Goal: Task Accomplishment & Management: Use online tool/utility

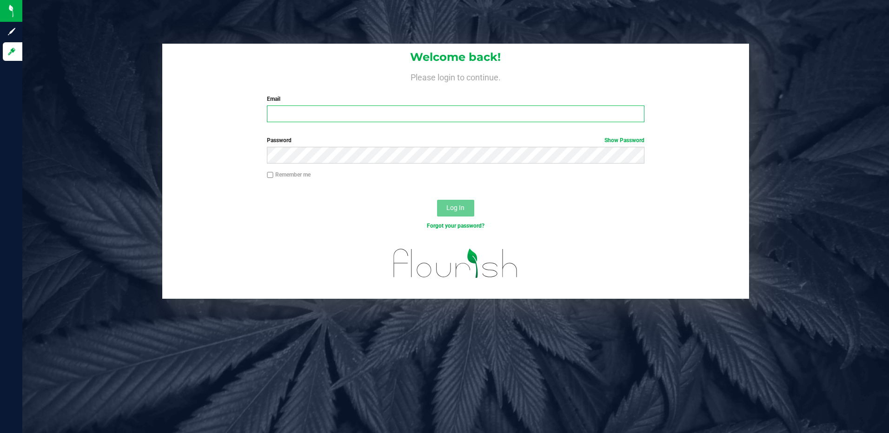
click at [326, 111] on input "Email" at bounding box center [456, 114] width 378 height 17
type input "[EMAIL_ADDRESS][DOMAIN_NAME]"
click at [437, 200] on button "Log In" at bounding box center [455, 208] width 37 height 17
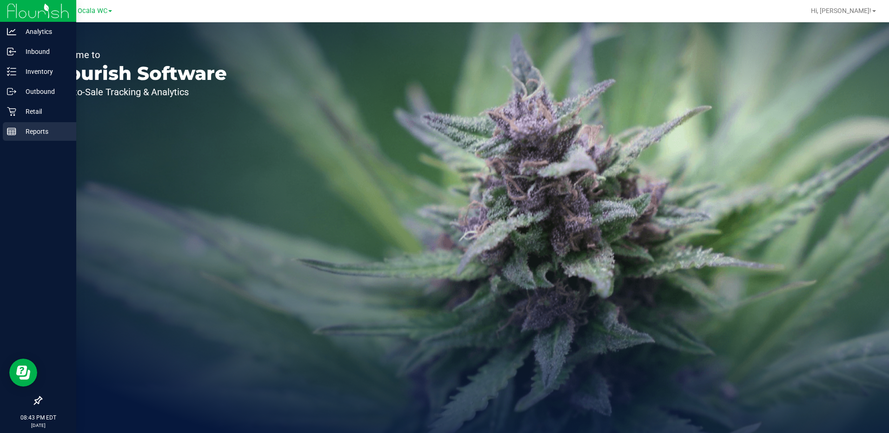
click at [19, 133] on p "Reports" at bounding box center [44, 131] width 56 height 11
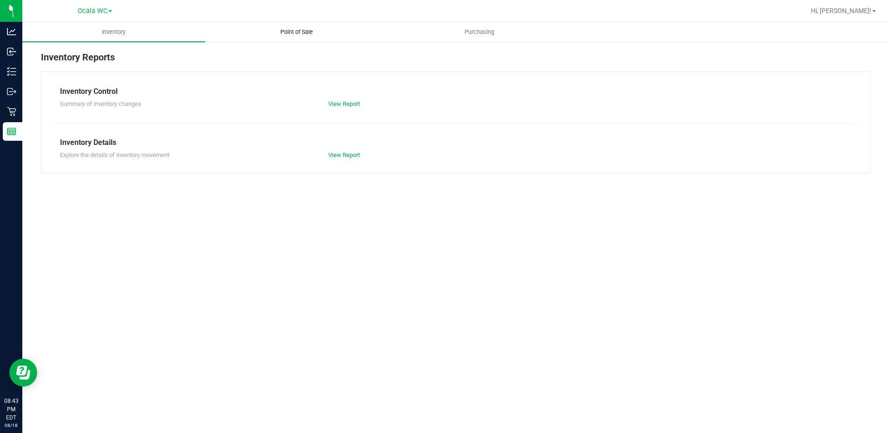
click at [288, 38] on uib-tab-heading "Point of Sale" at bounding box center [297, 32] width 182 height 19
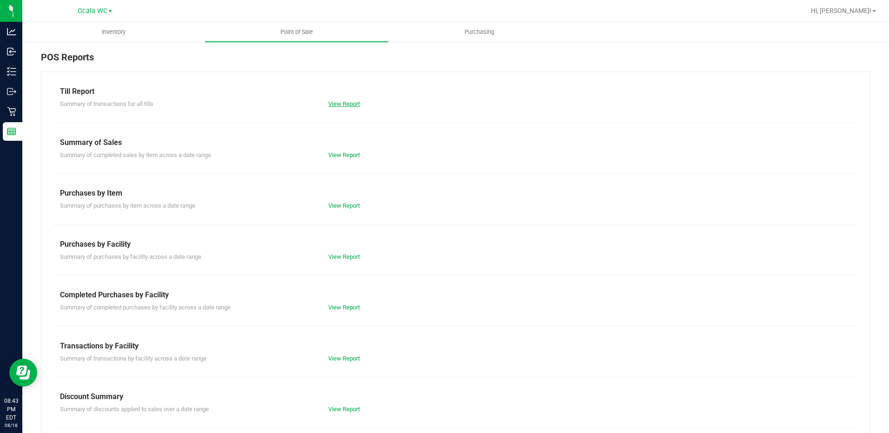
click at [344, 103] on link "View Report" at bounding box center [344, 103] width 32 height 7
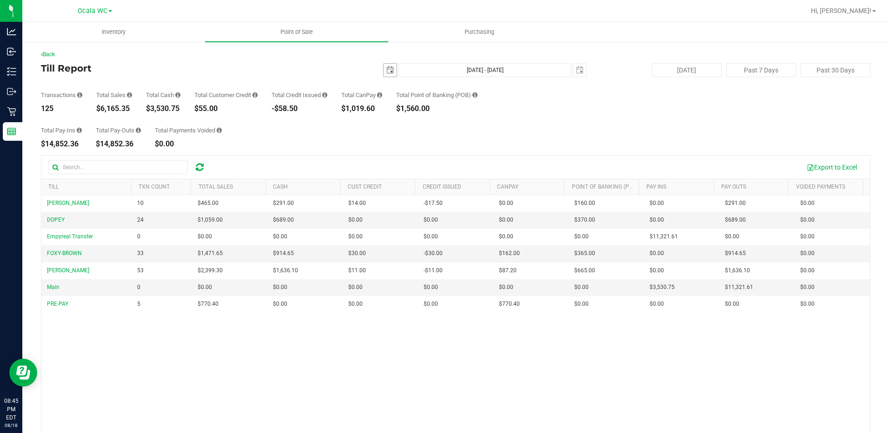
click at [387, 63] on span "[DATE]" at bounding box center [390, 70] width 14 height 14
click at [386, 71] on span "select" at bounding box center [389, 70] width 7 height 7
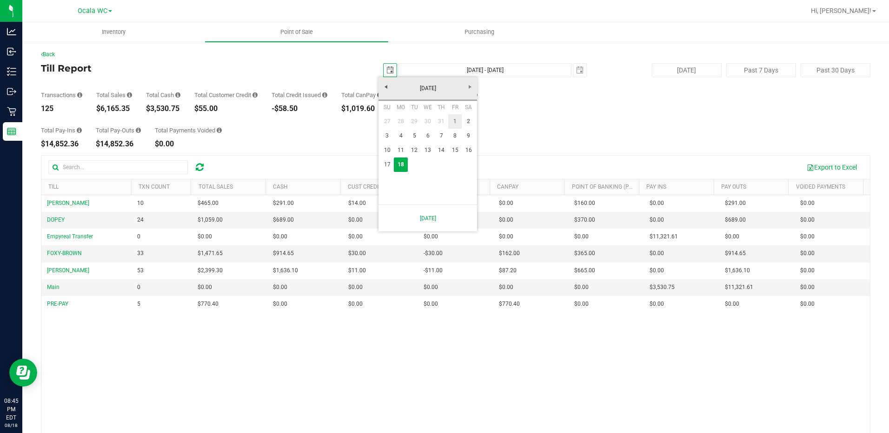
click at [459, 120] on link "1" at bounding box center [454, 121] width 13 height 14
type input "[DATE]"
type input "[DATE] - [DATE]"
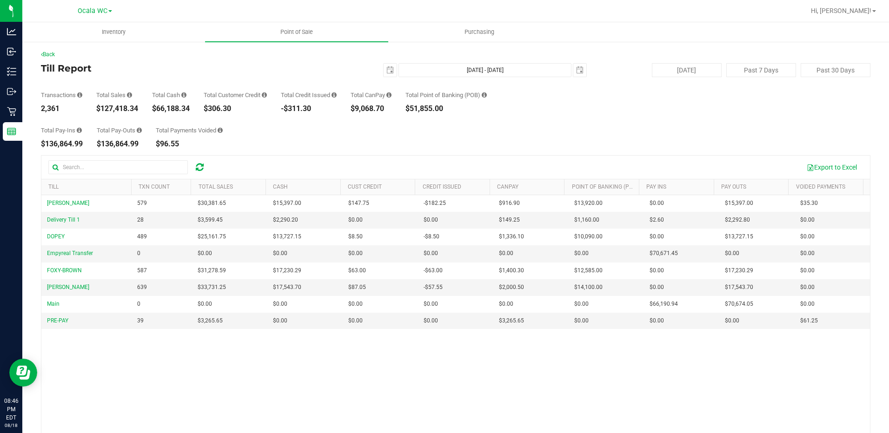
click at [494, 121] on div "Total Pay-Ins $136,864.99 Total Pay-Outs $136,864.99 Total Payments Voided $96.…" at bounding box center [456, 130] width 830 height 35
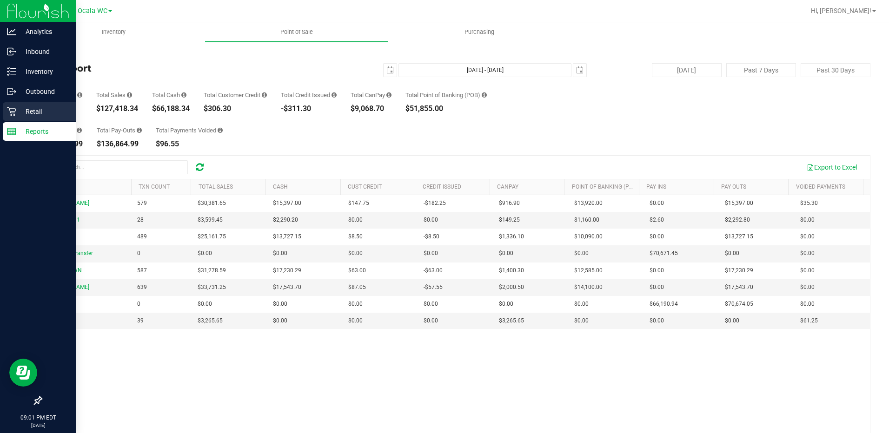
click at [29, 111] on p "Retail" at bounding box center [44, 111] width 56 height 11
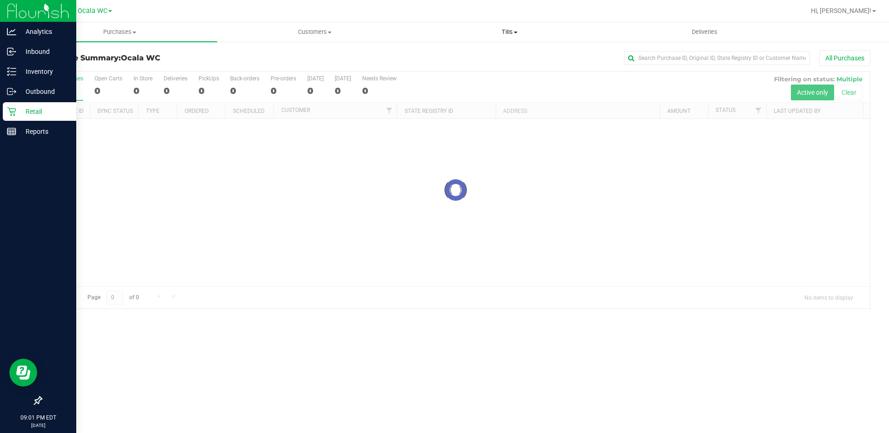
click at [504, 30] on span "Tills" at bounding box center [510, 32] width 194 height 8
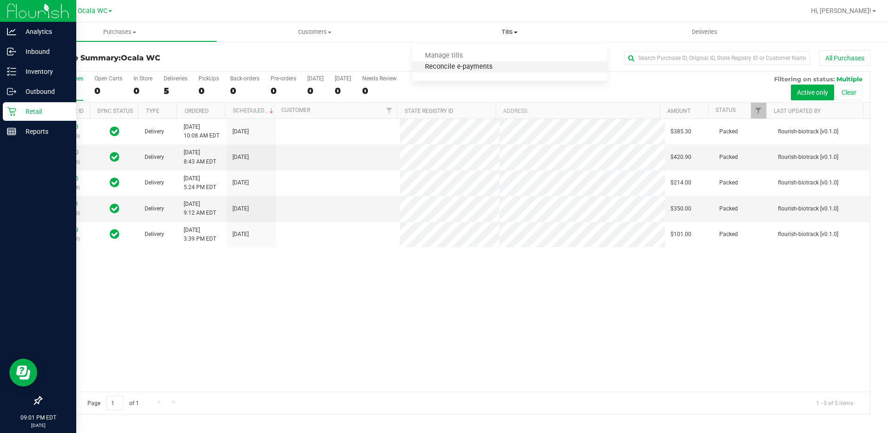
click at [461, 70] on span "Reconcile e-payments" at bounding box center [459, 67] width 93 height 8
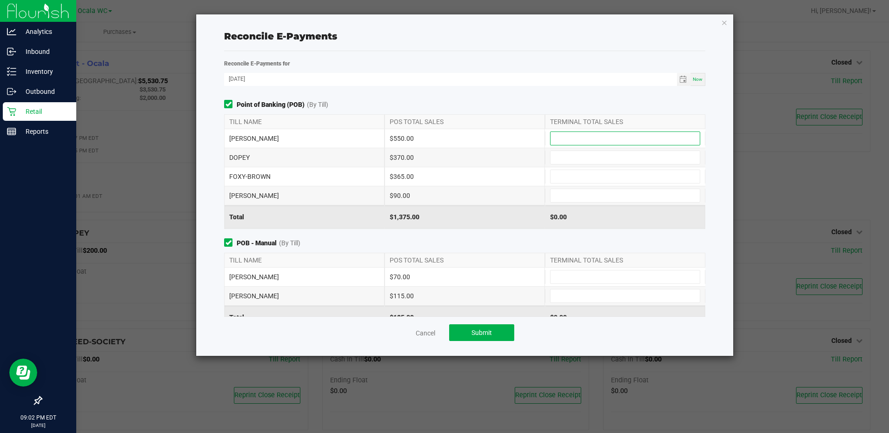
click at [608, 141] on input at bounding box center [625, 138] width 149 height 13
type input "$550.00"
type input "$370.00"
type input "$365.00"
type input "$90.00"
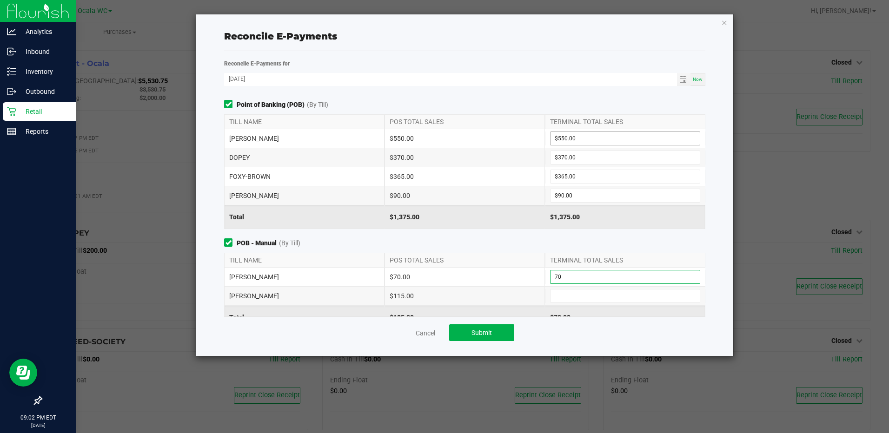
type input "$70.00"
type input "$115.00"
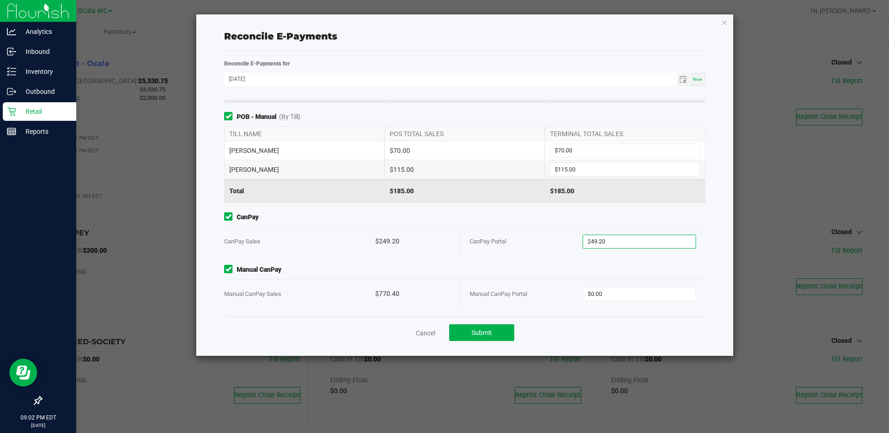
type input "$249.20"
type input "$770.40"
click at [470, 337] on button "Submit" at bounding box center [481, 333] width 65 height 17
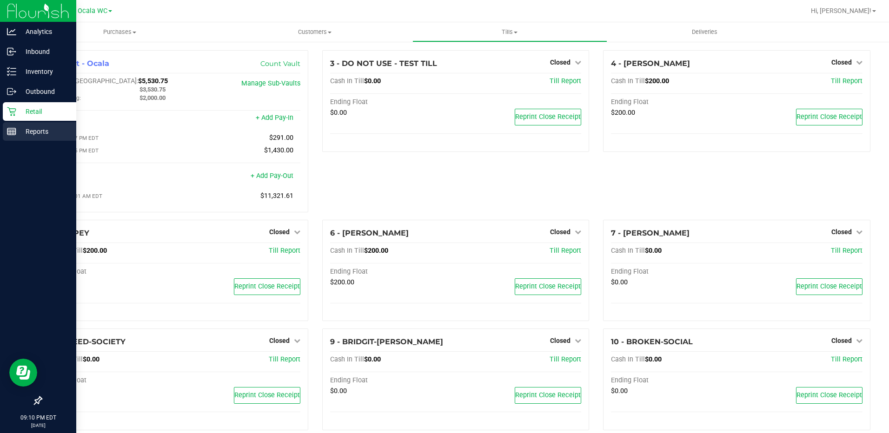
click at [14, 139] on div "Reports" at bounding box center [39, 131] width 73 height 19
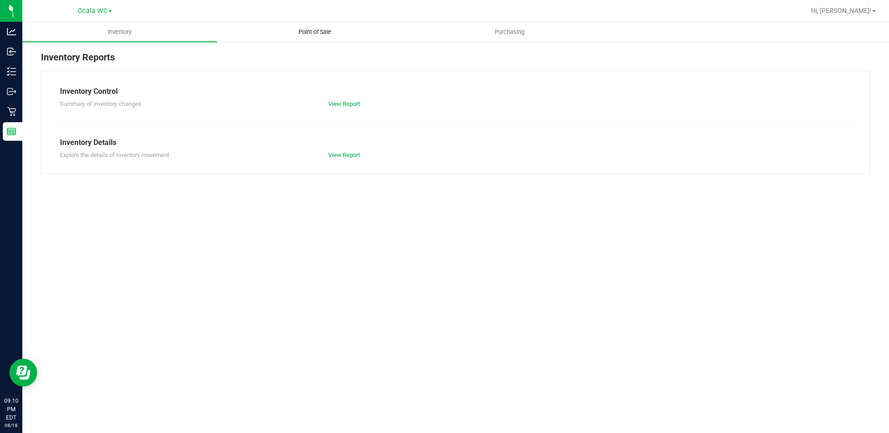
click at [318, 33] on span "Point of Sale" at bounding box center [315, 32] width 58 height 8
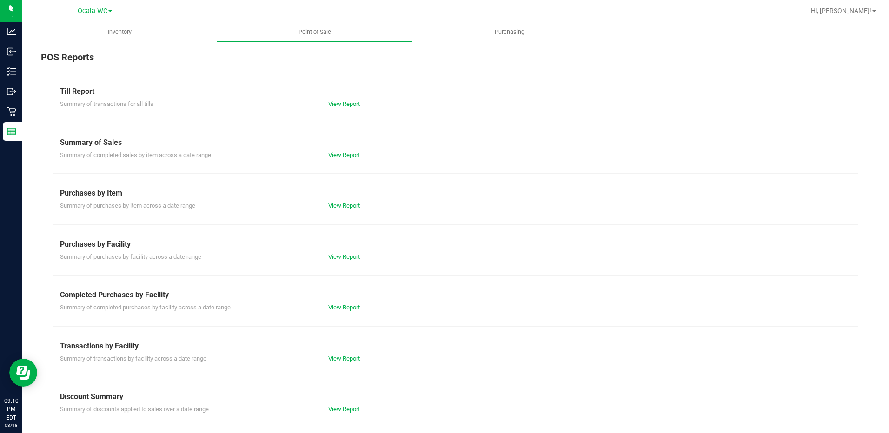
click at [338, 410] on link "View Report" at bounding box center [344, 409] width 32 height 7
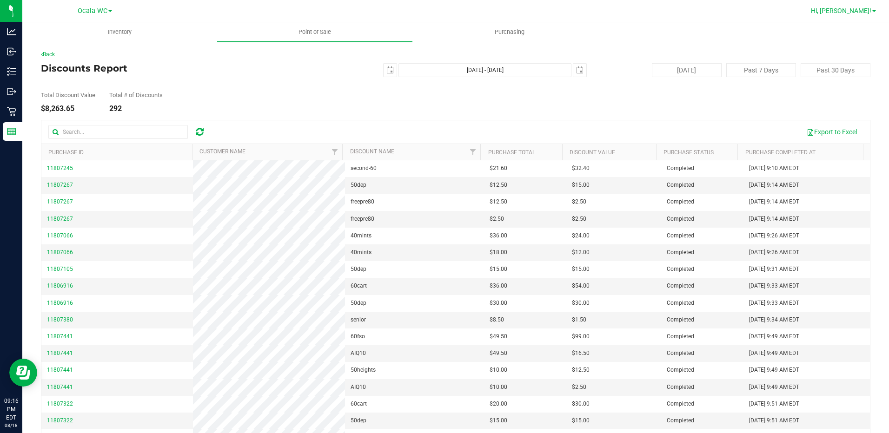
click at [861, 11] on span "Hi, [PERSON_NAME]!" at bounding box center [841, 10] width 60 height 7
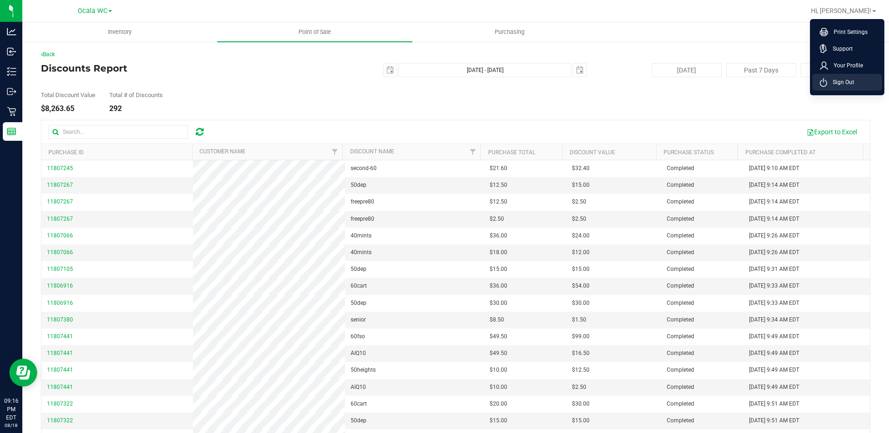
click at [845, 82] on span "Sign Out" at bounding box center [840, 82] width 27 height 9
